Goal: Transaction & Acquisition: Purchase product/service

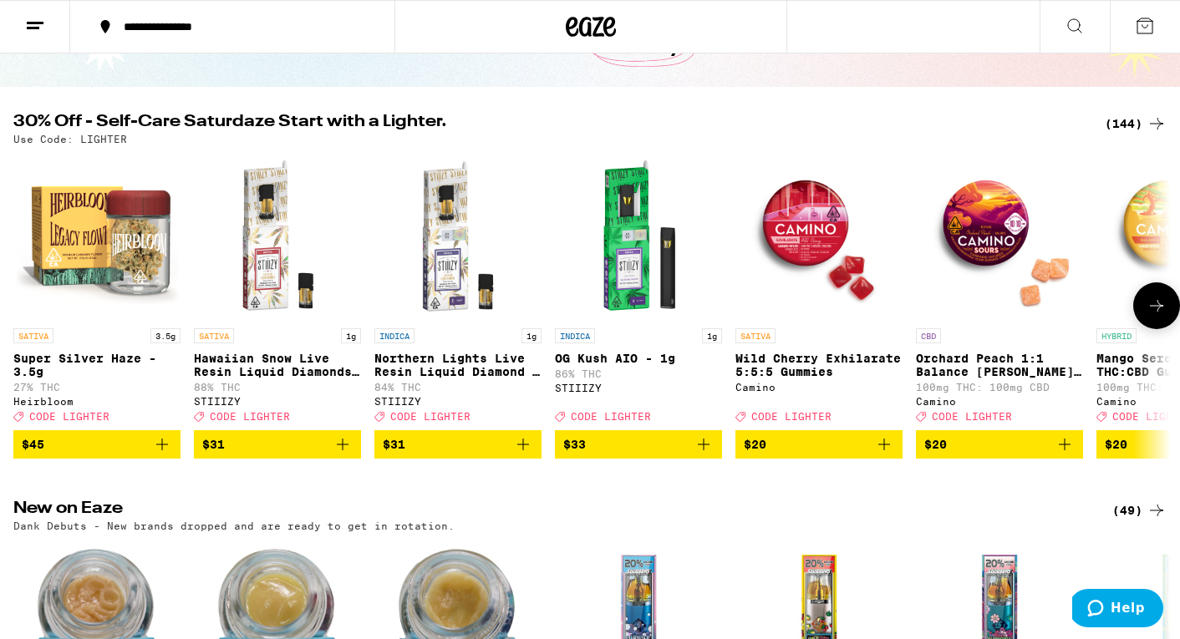
scroll to position [60, 0]
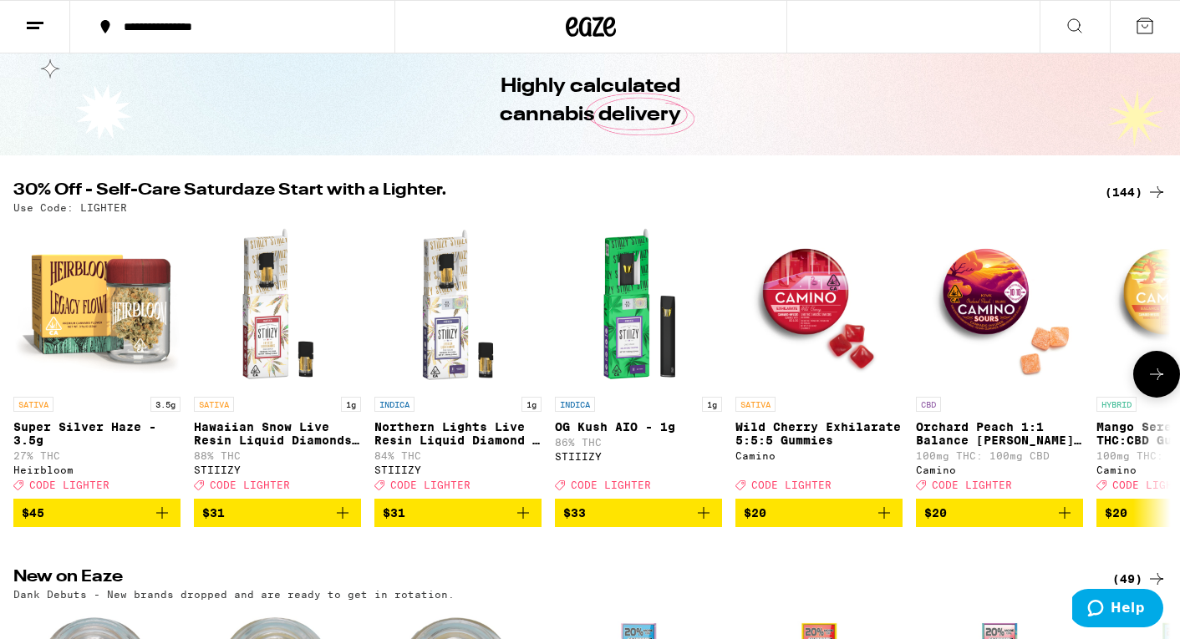
click at [1158, 383] on icon at bounding box center [1156, 374] width 20 height 20
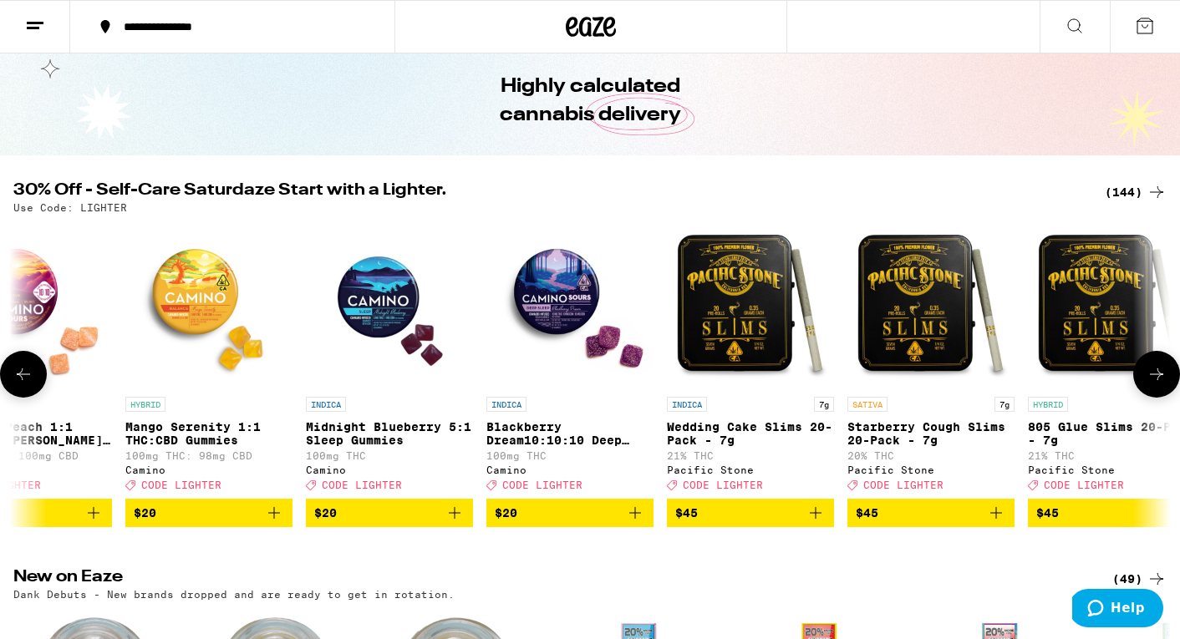
click at [1158, 383] on icon at bounding box center [1156, 374] width 20 height 20
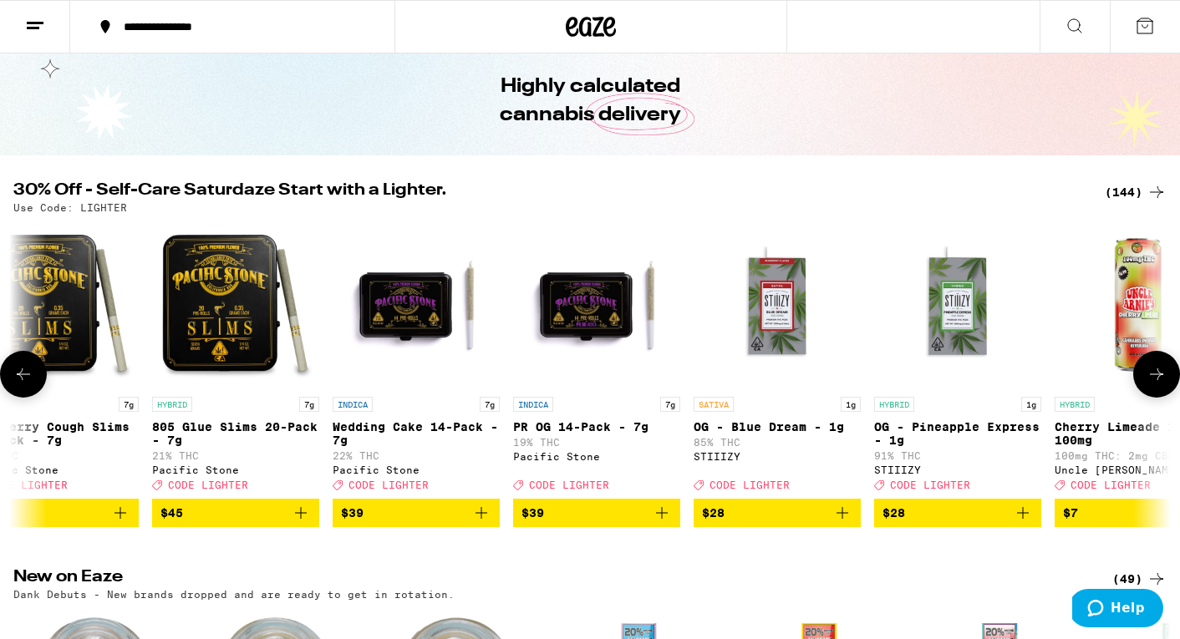
scroll to position [0, 1942]
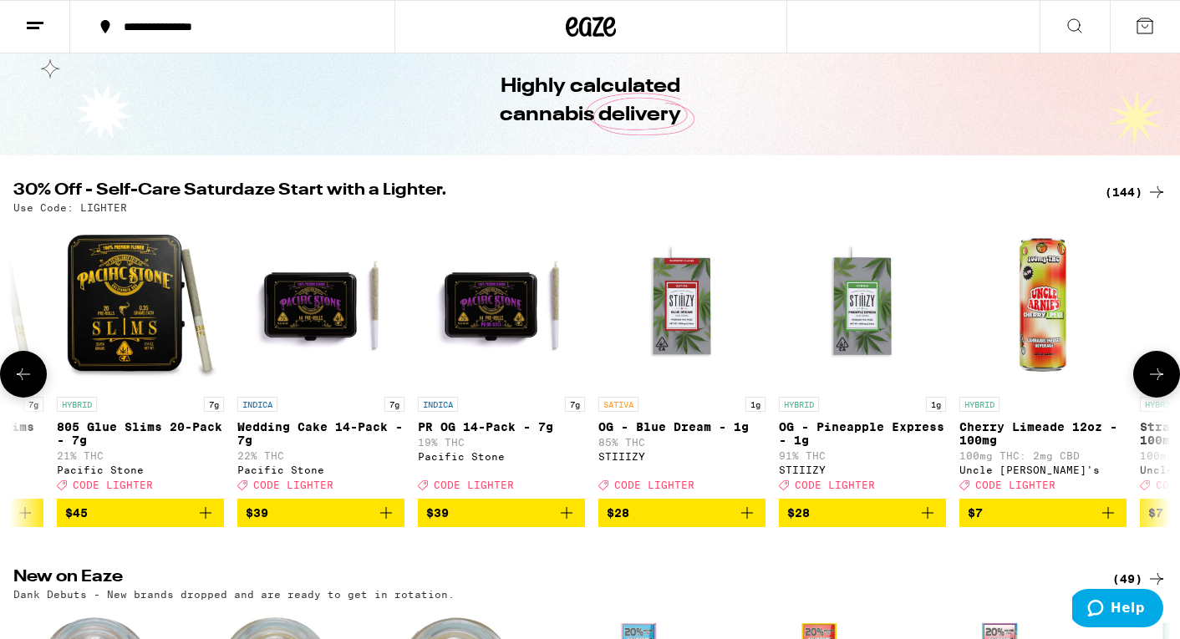
click at [1158, 383] on icon at bounding box center [1156, 374] width 20 height 20
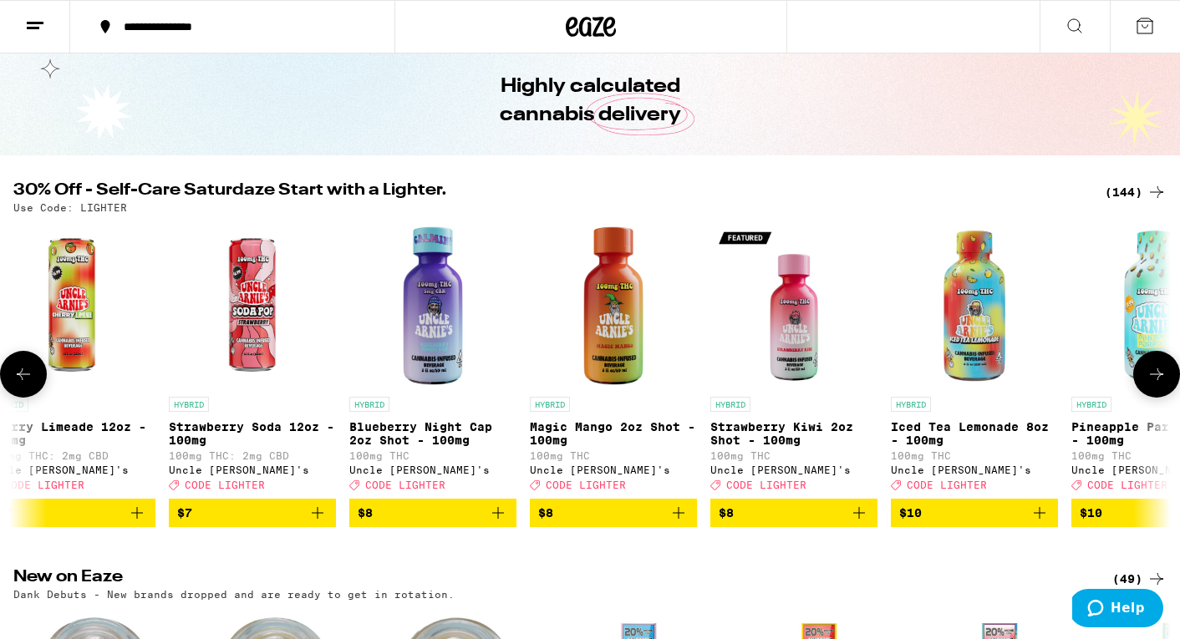
click at [1158, 383] on icon at bounding box center [1156, 374] width 20 height 20
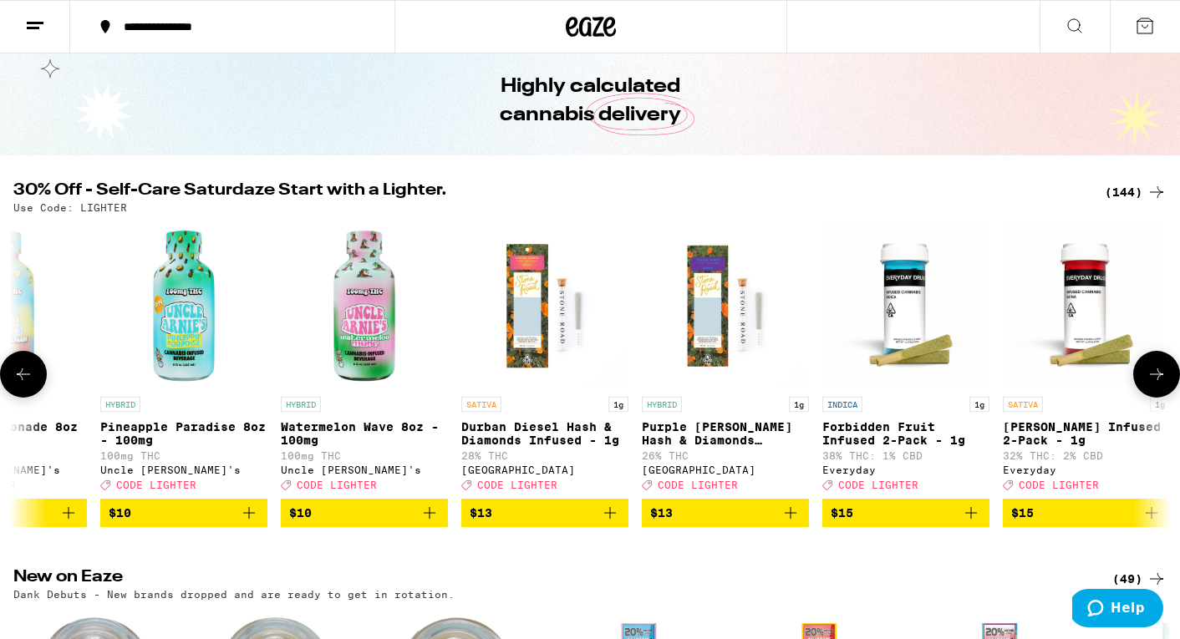
click at [1158, 383] on icon at bounding box center [1156, 374] width 20 height 20
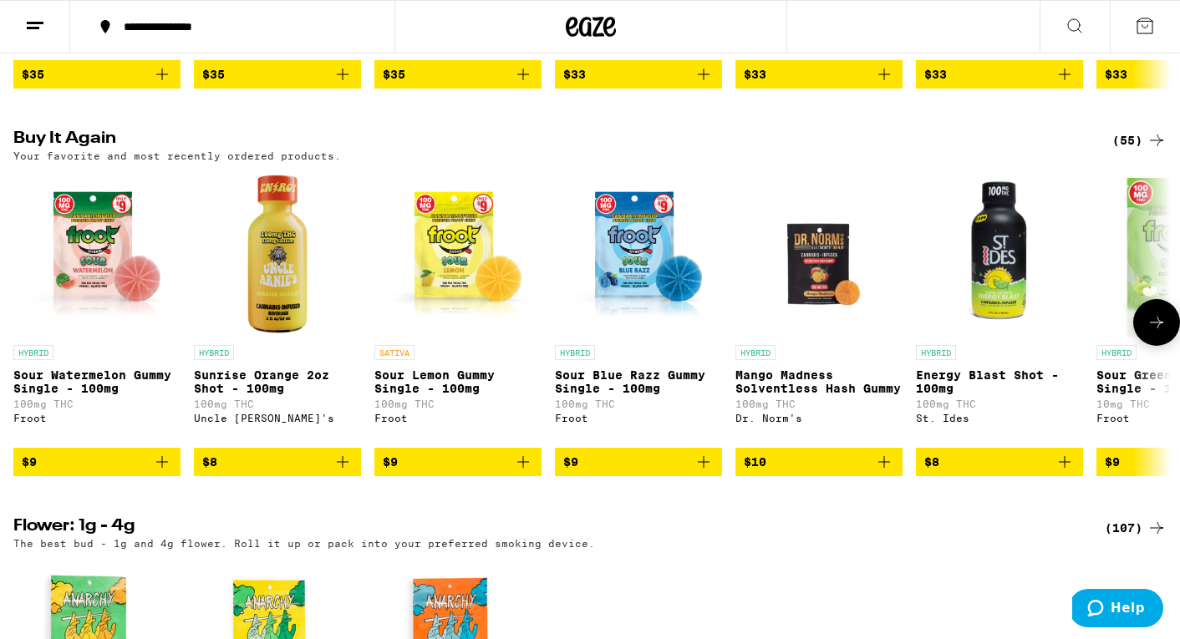
scroll to position [881, 0]
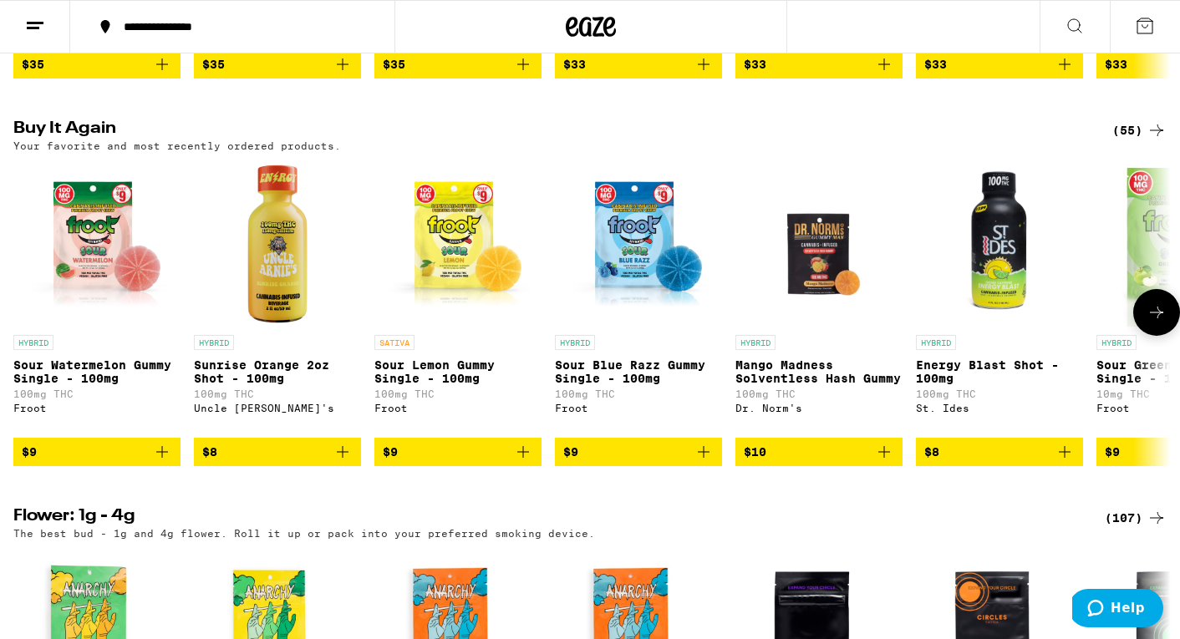
click at [1067, 462] on icon "Add to bag" at bounding box center [1064, 452] width 20 height 20
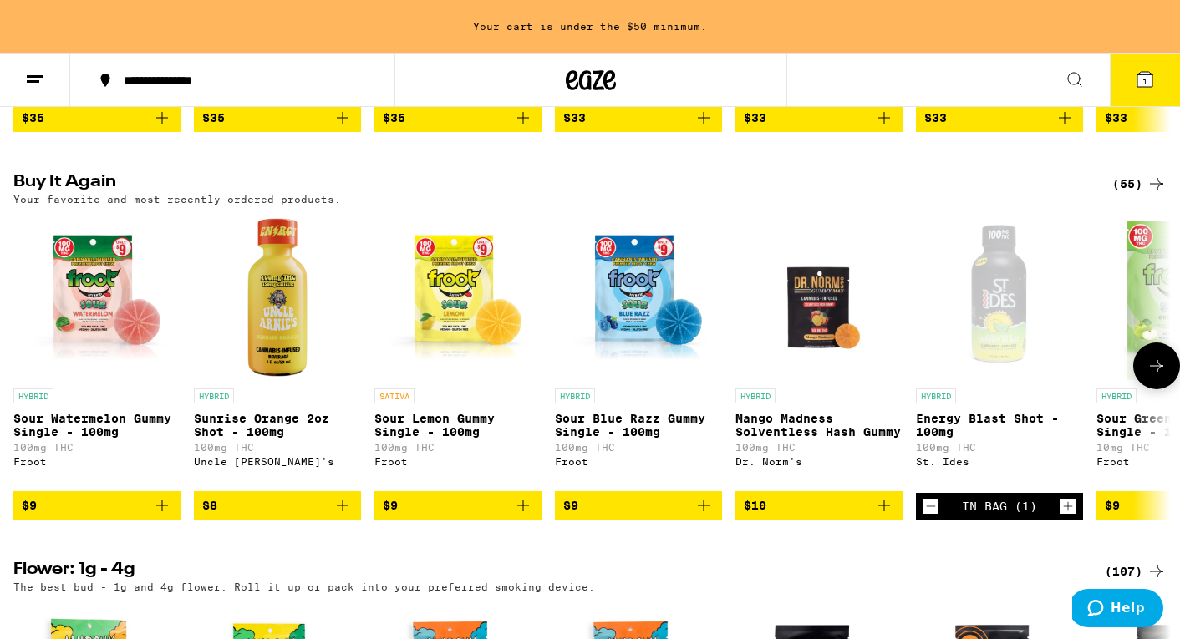
click at [1069, 516] on icon "Increment" at bounding box center [1067, 506] width 15 height 20
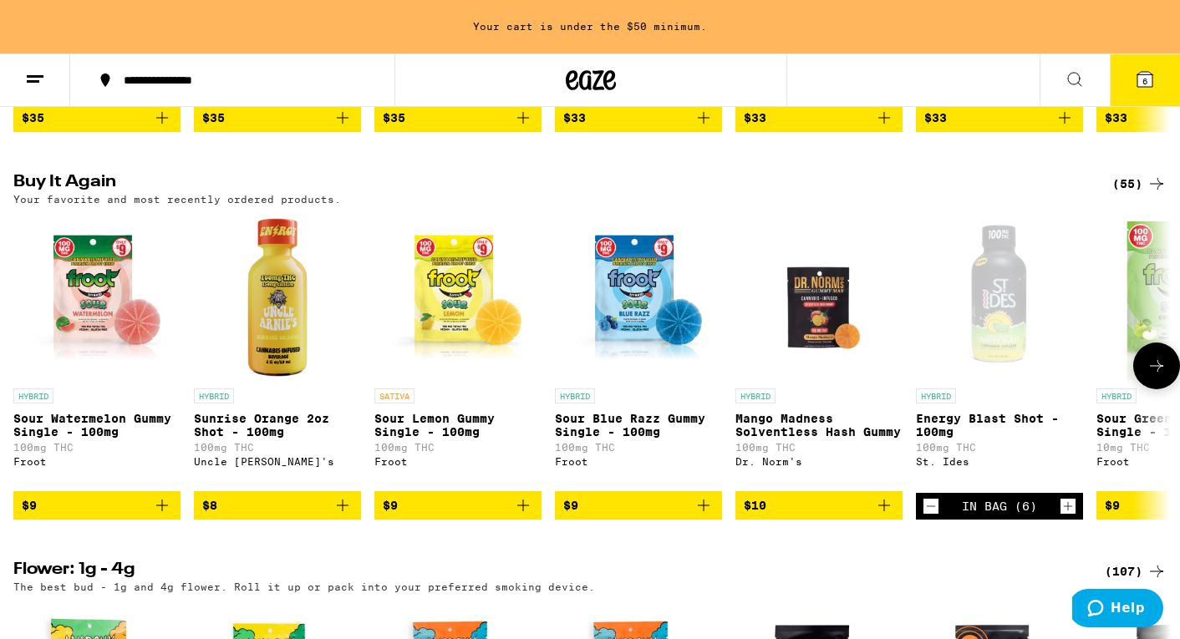
click at [887, 516] on icon "Add to bag" at bounding box center [884, 505] width 20 height 20
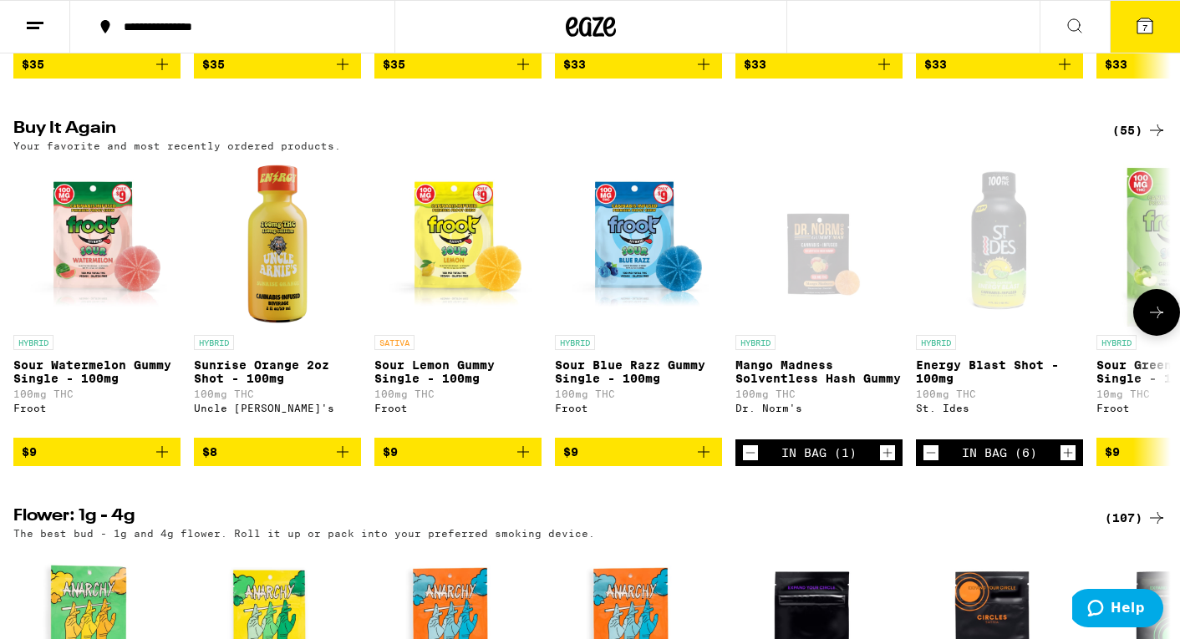
click at [886, 463] on icon "Increment" at bounding box center [887, 453] width 15 height 20
click at [1154, 323] on icon at bounding box center [1156, 312] width 20 height 20
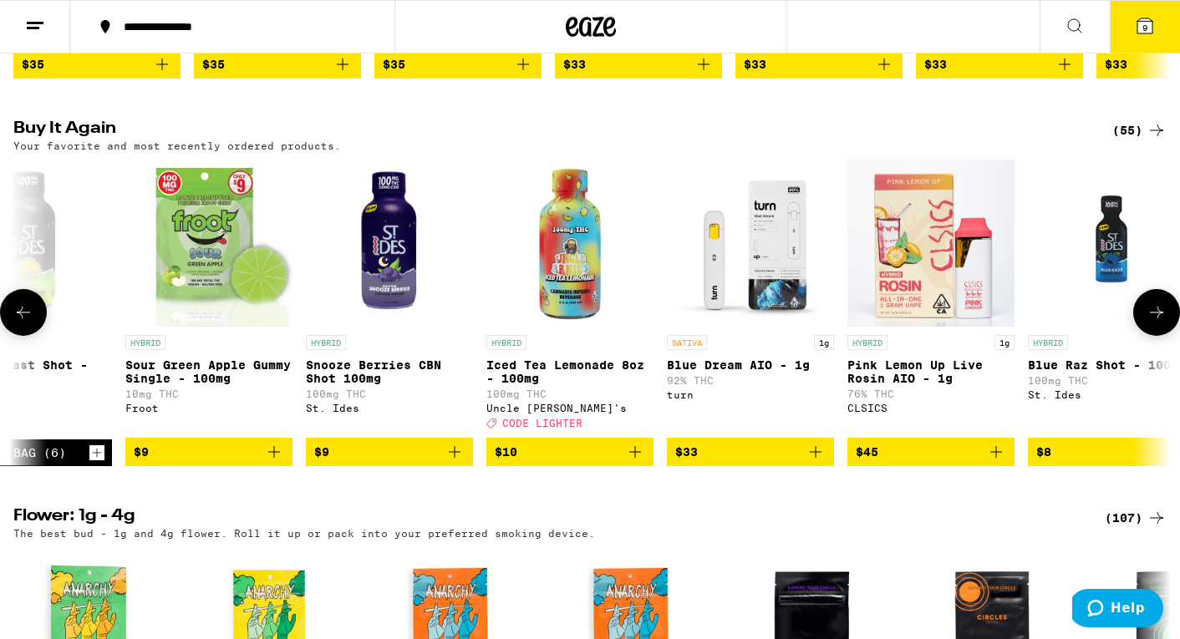
click at [1154, 323] on icon at bounding box center [1156, 312] width 20 height 20
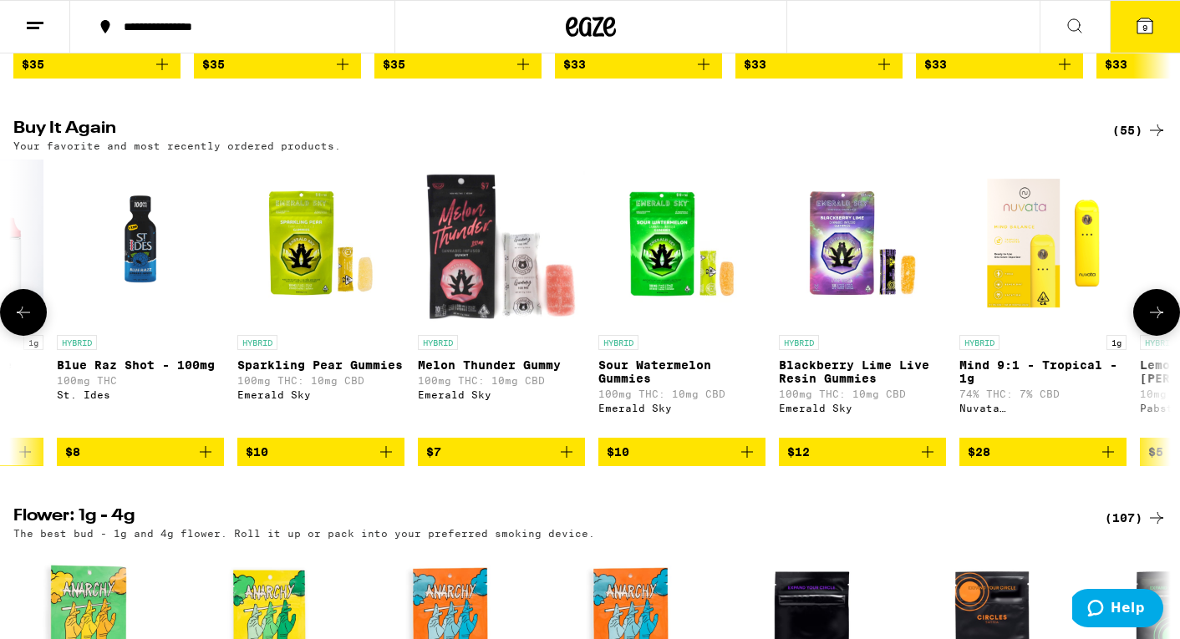
click at [1154, 323] on icon at bounding box center [1156, 312] width 20 height 20
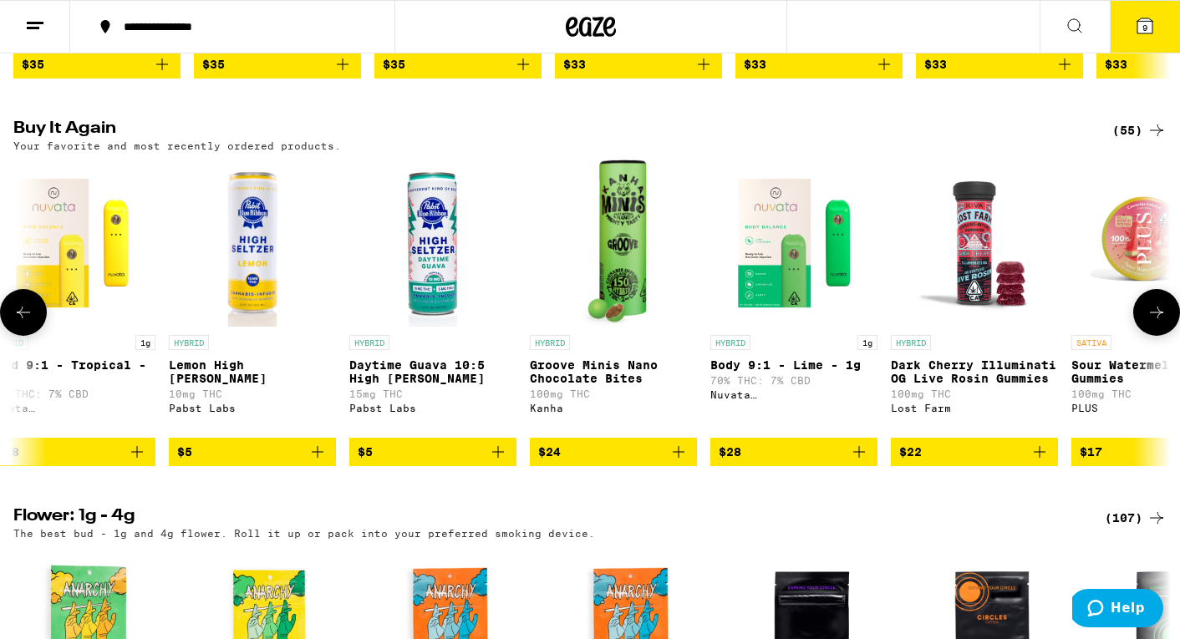
click at [1154, 323] on icon at bounding box center [1156, 312] width 20 height 20
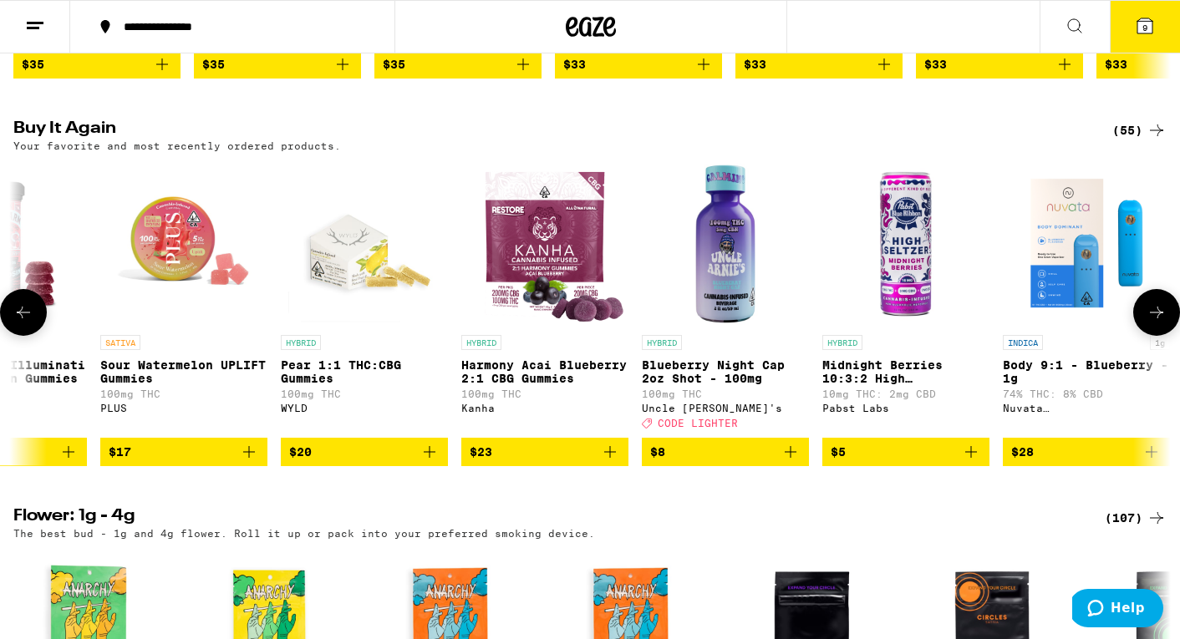
click at [1154, 323] on icon at bounding box center [1156, 312] width 20 height 20
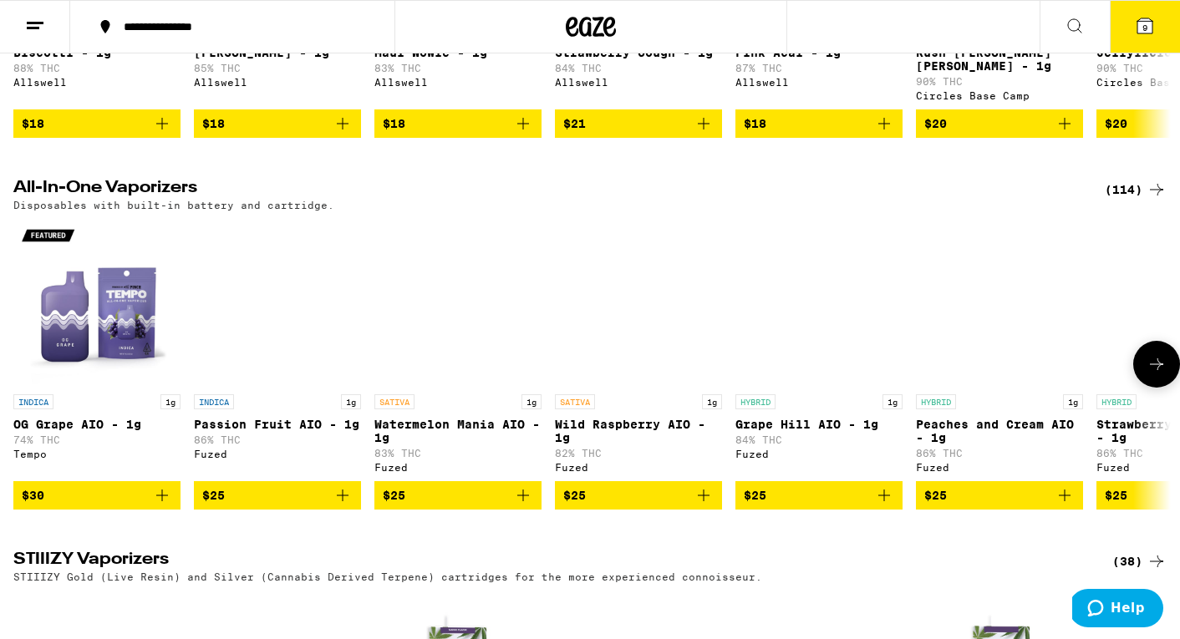
scroll to position [2340, 0]
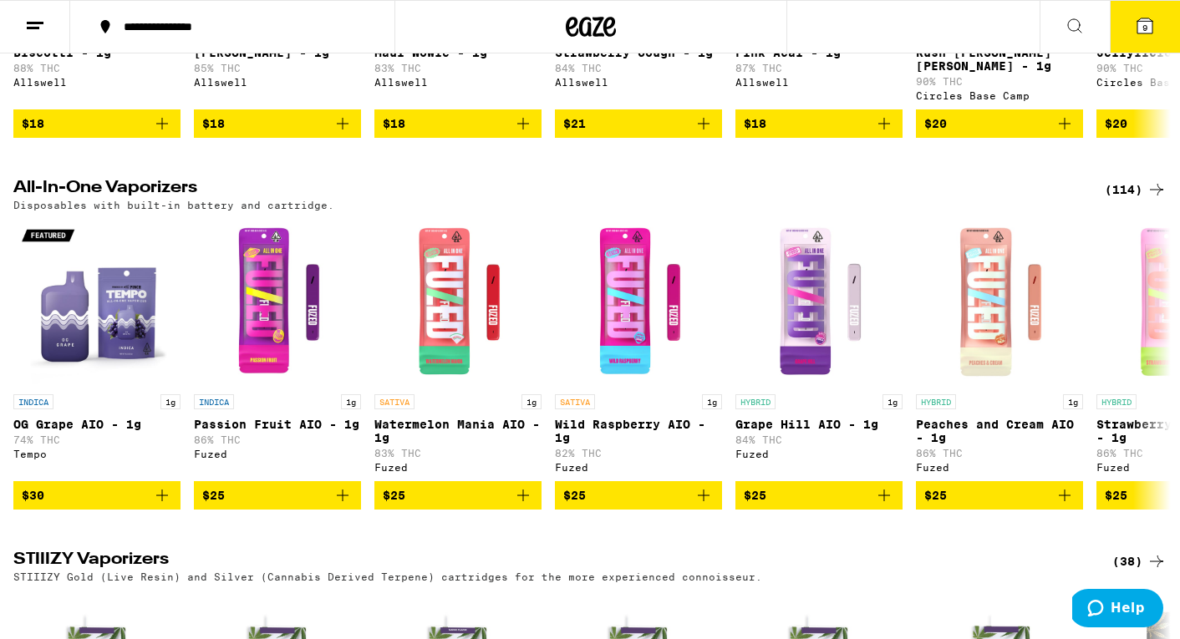
click at [1132, 200] on div "(114)" at bounding box center [1136, 190] width 62 height 20
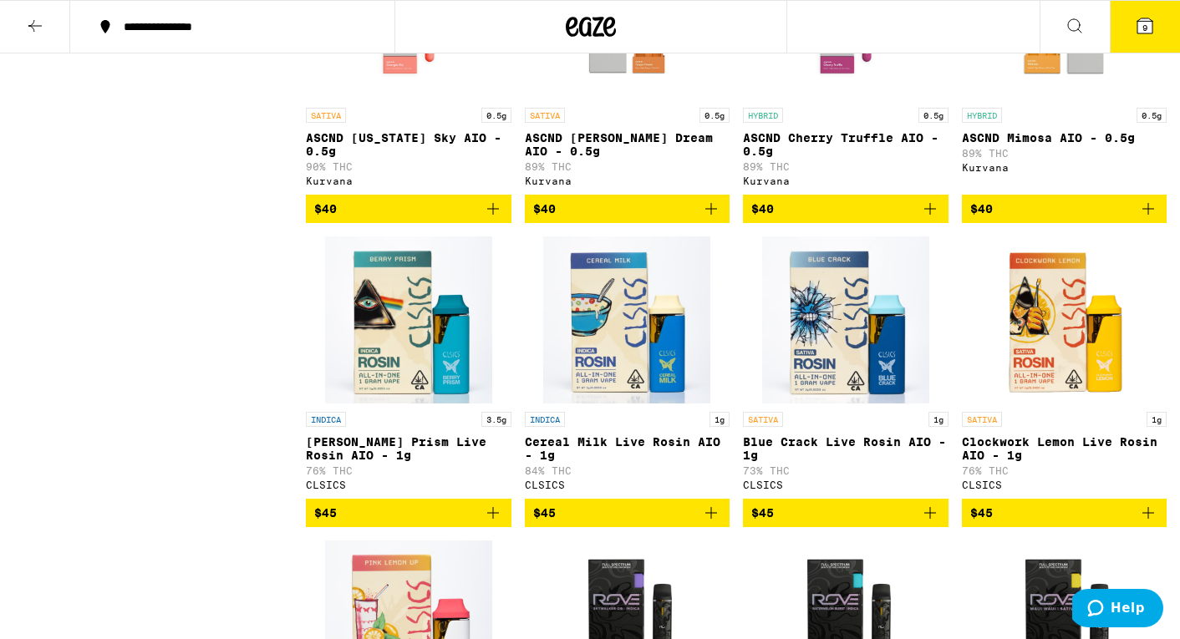
scroll to position [7578, 0]
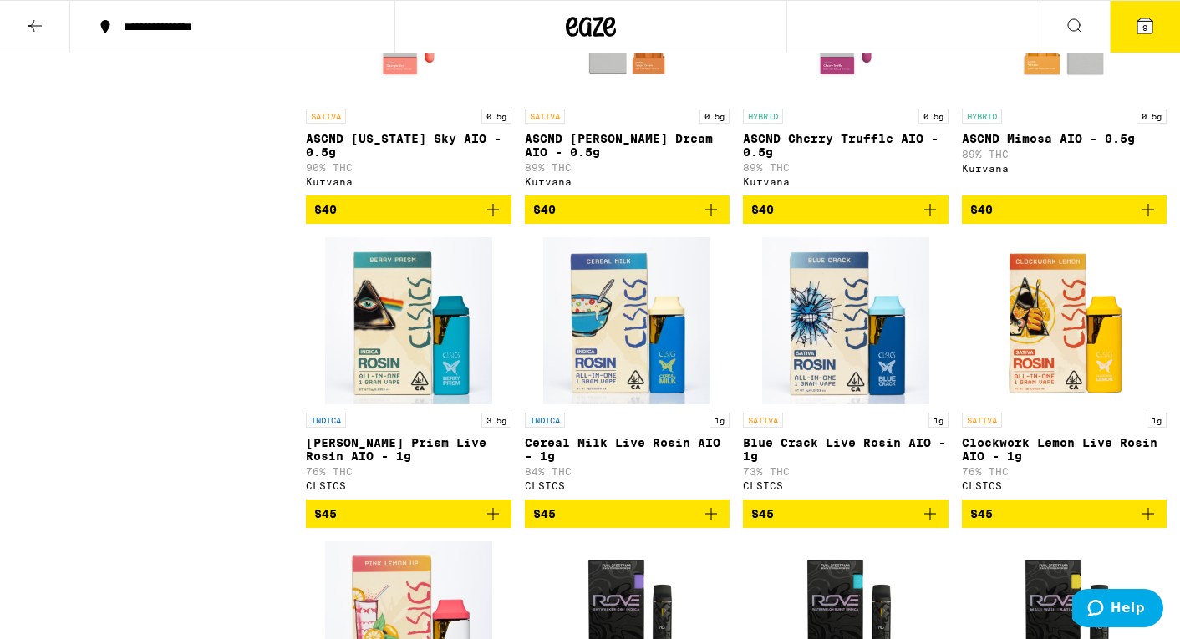
click at [932, 220] on icon "Add to bag" at bounding box center [930, 210] width 20 height 20
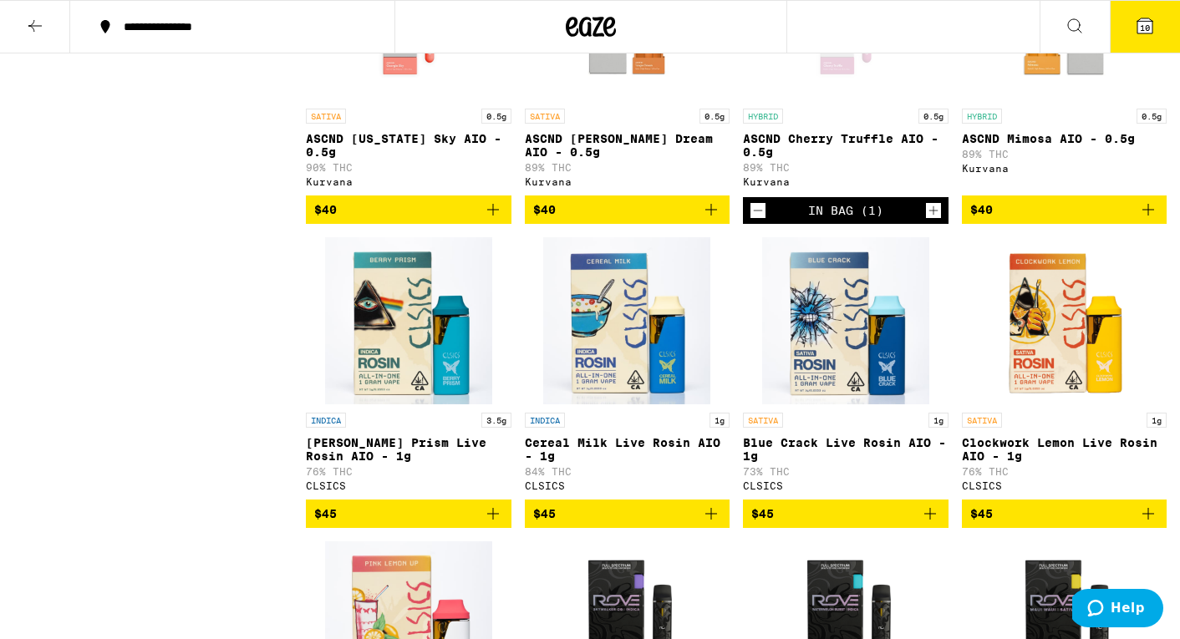
click at [1143, 20] on icon at bounding box center [1144, 25] width 15 height 15
